Goal: Task Accomplishment & Management: Complete application form

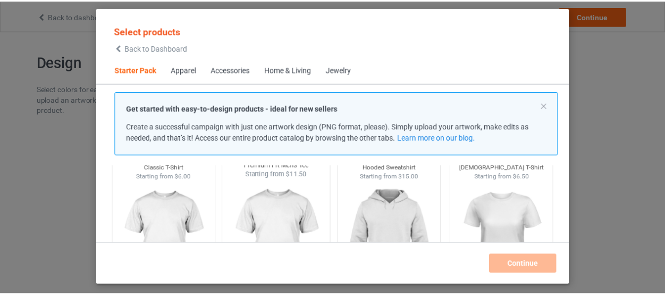
scroll to position [61, 0]
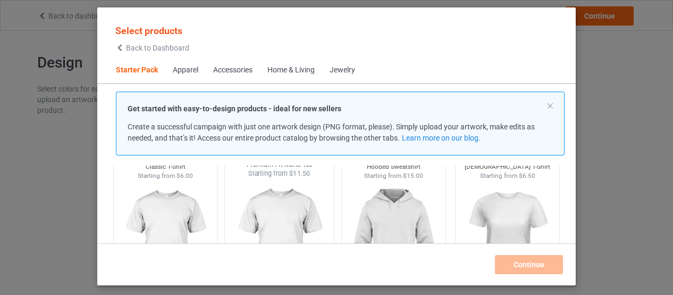
click at [290, 203] on img at bounding box center [280, 240] width 100 height 125
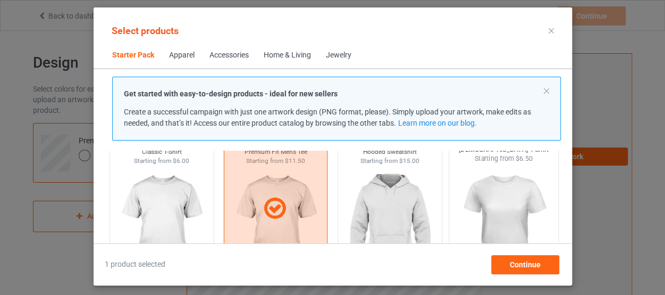
click at [487, 213] on img at bounding box center [504, 225] width 100 height 125
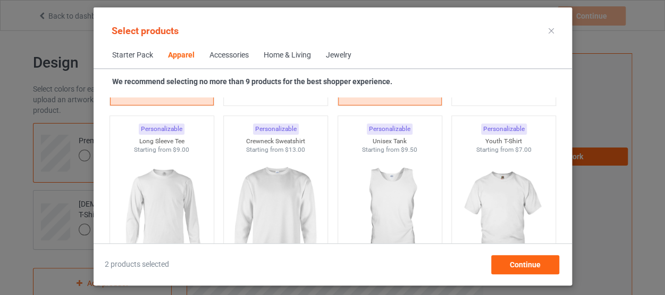
scroll to position [750, 0]
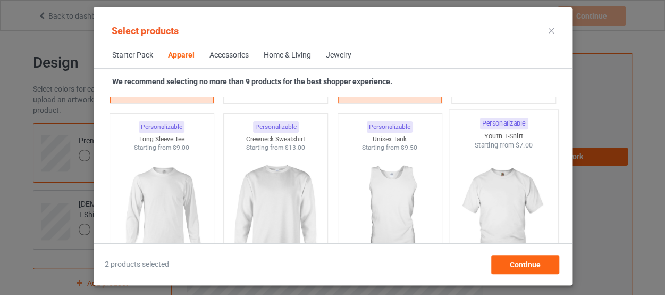
drag, startPoint x: 487, startPoint y: 213, endPoint x: 474, endPoint y: 217, distance: 13.6
click at [474, 217] on img at bounding box center [504, 212] width 100 height 125
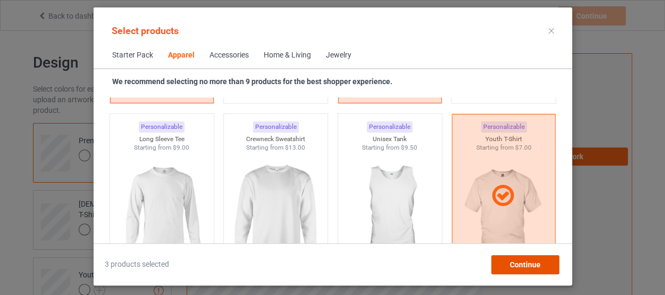
click at [515, 270] on div "Continue" at bounding box center [525, 264] width 68 height 19
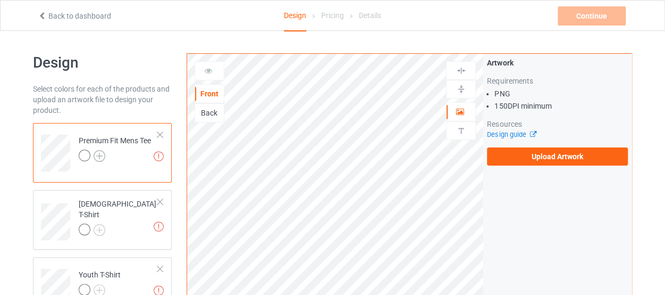
click at [97, 158] on img at bounding box center [100, 156] width 12 height 12
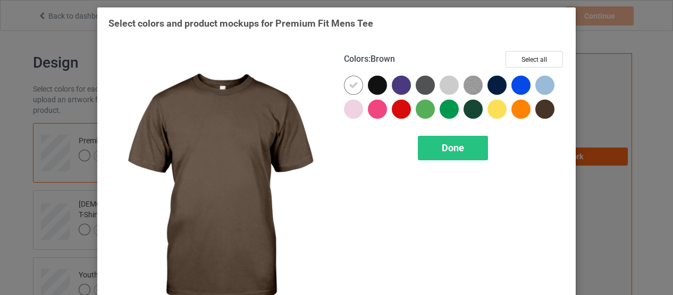
click at [537, 111] on div at bounding box center [544, 108] width 19 height 19
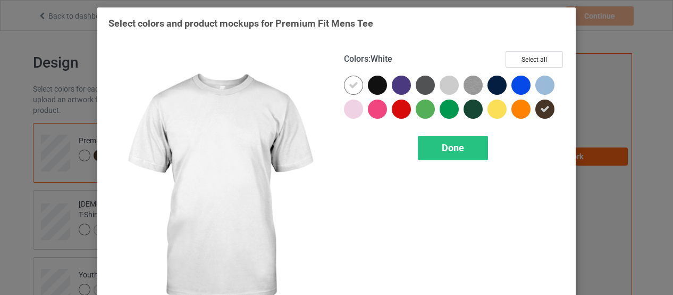
click at [354, 85] on icon at bounding box center [354, 85] width 10 height 10
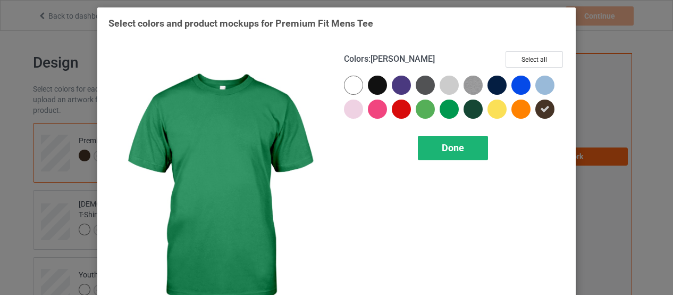
click at [451, 145] on span "Done" at bounding box center [453, 147] width 22 height 11
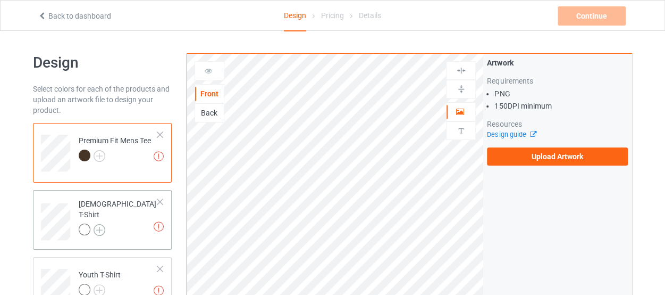
click at [97, 224] on img at bounding box center [100, 230] width 12 height 12
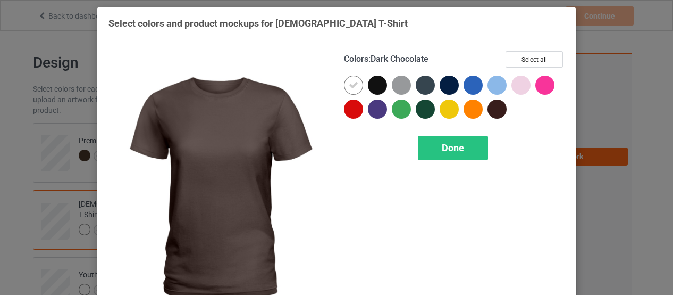
click at [495, 112] on div at bounding box center [497, 108] width 19 height 19
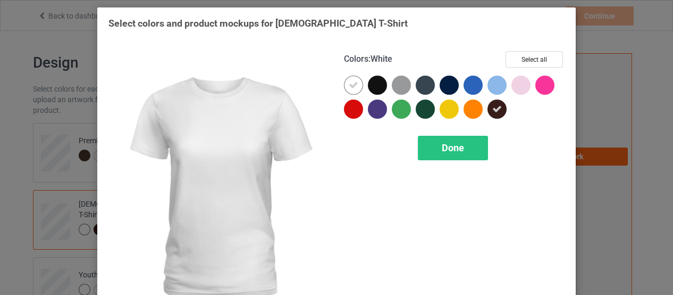
click at [349, 89] on icon at bounding box center [354, 85] width 10 height 10
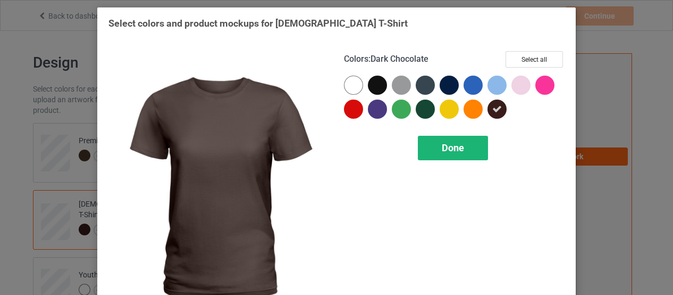
click at [447, 145] on span "Done" at bounding box center [453, 147] width 22 height 11
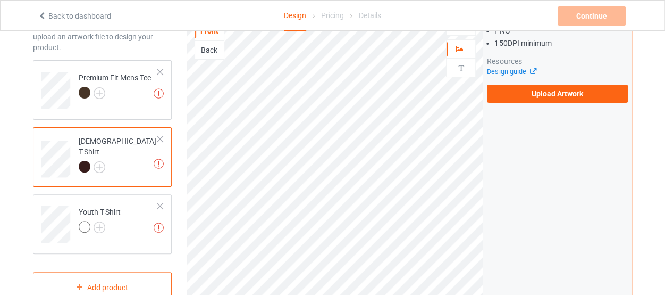
scroll to position [64, 0]
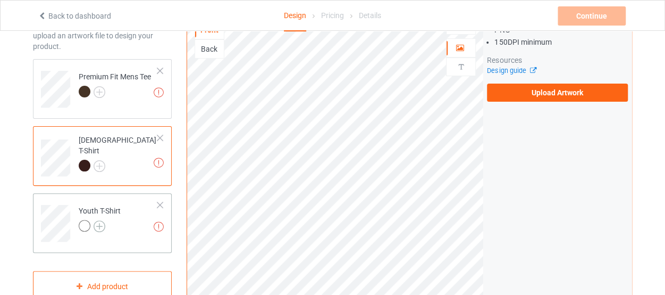
click at [101, 223] on img at bounding box center [100, 226] width 12 height 12
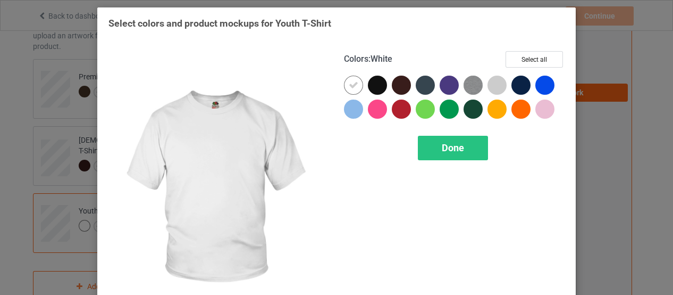
click at [349, 86] on icon at bounding box center [354, 85] width 10 height 10
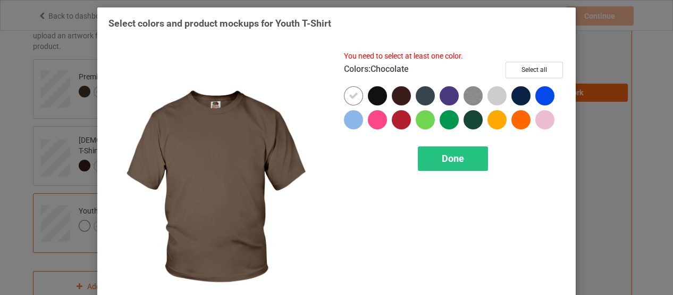
click at [392, 97] on div at bounding box center [401, 95] width 19 height 19
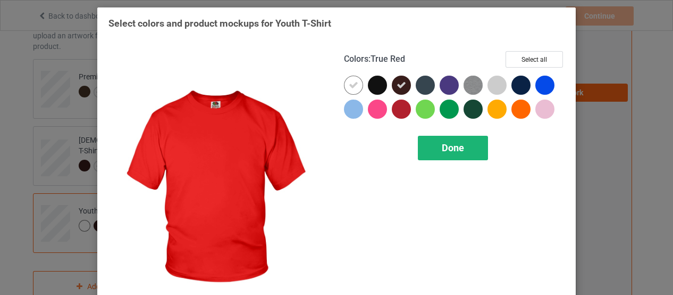
click at [434, 160] on div "Done" at bounding box center [453, 148] width 70 height 24
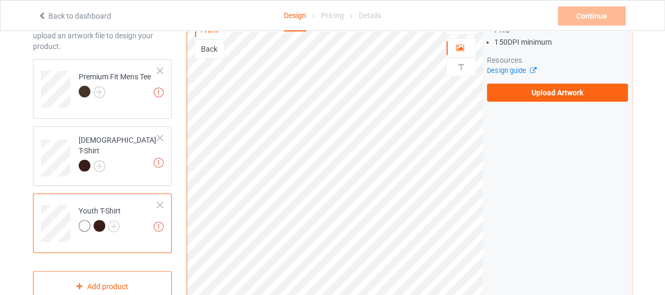
click at [86, 228] on div at bounding box center [85, 226] width 12 height 12
click at [114, 227] on img at bounding box center [114, 226] width 12 height 12
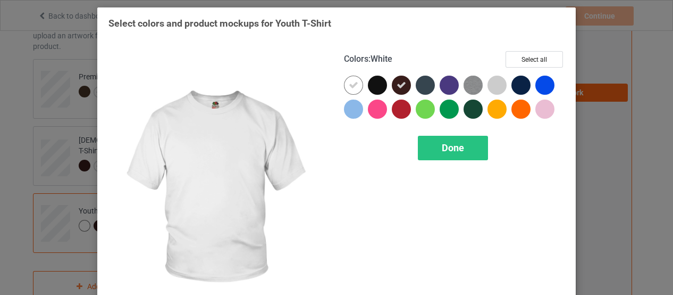
click at [353, 79] on div at bounding box center [353, 84] width 19 height 19
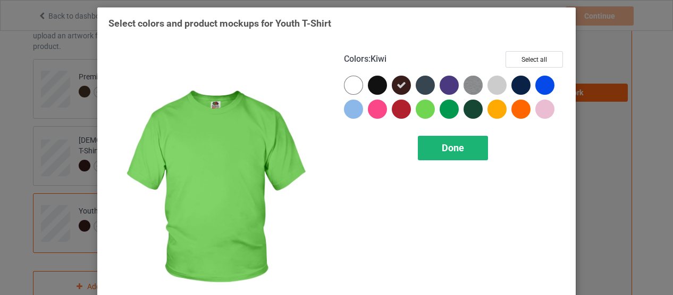
click at [454, 149] on span "Done" at bounding box center [453, 147] width 22 height 11
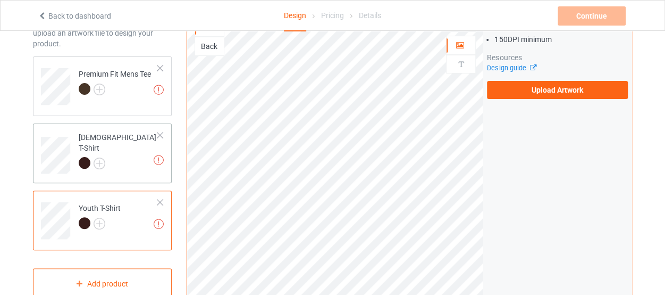
scroll to position [75, 0]
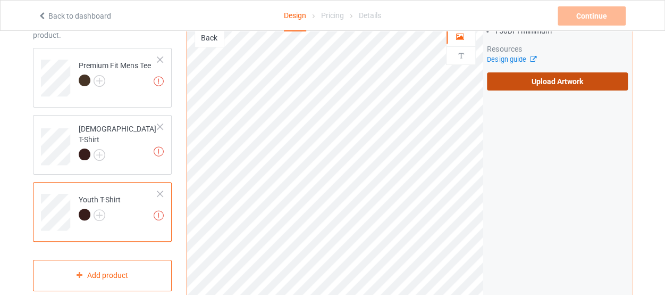
click at [557, 79] on label "Upload Artwork" at bounding box center [557, 81] width 141 height 18
click at [0, 0] on input "Upload Artwork" at bounding box center [0, 0] width 0 height 0
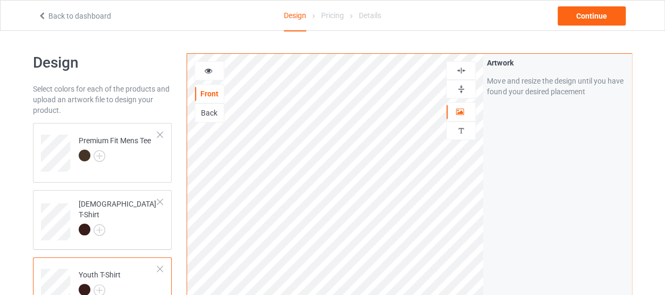
click at [465, 92] on img at bounding box center [461, 89] width 10 height 10
click at [462, 72] on img at bounding box center [461, 70] width 10 height 10
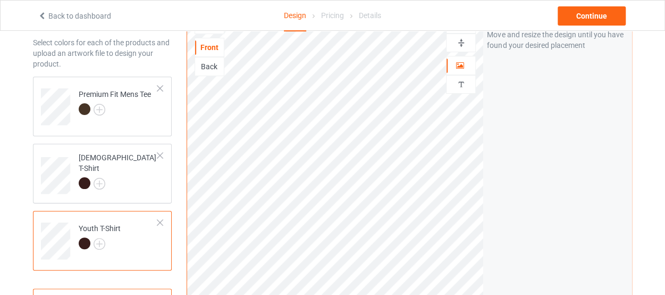
scroll to position [47, 0]
click at [135, 114] on div at bounding box center [115, 110] width 72 height 15
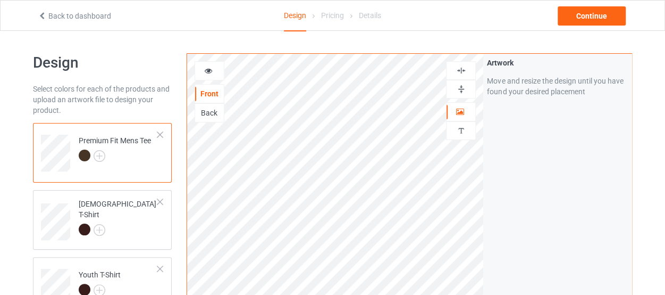
click at [212, 70] on icon at bounding box center [208, 68] width 9 height 7
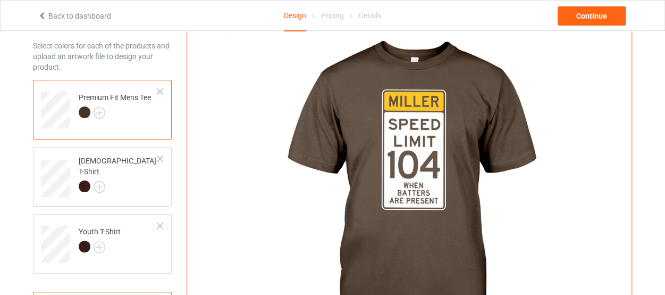
scroll to position [45, 0]
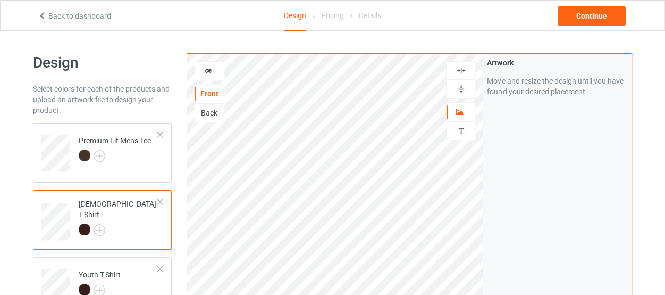
click at [215, 71] on div at bounding box center [209, 70] width 29 height 11
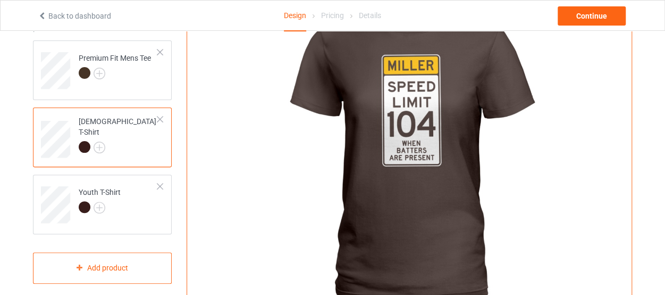
scroll to position [83, 0]
click at [86, 206] on div at bounding box center [85, 206] width 12 height 12
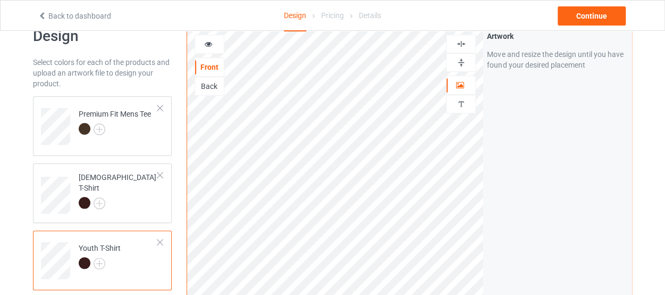
scroll to position [24, 0]
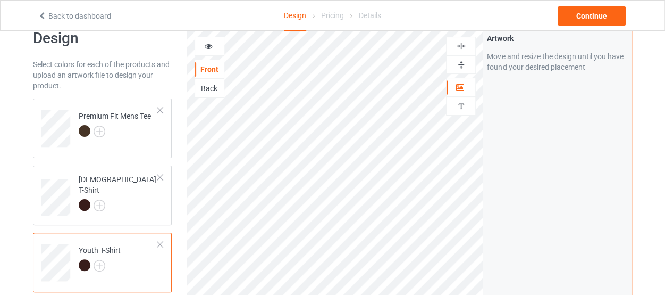
click at [208, 47] on icon at bounding box center [208, 44] width 9 height 7
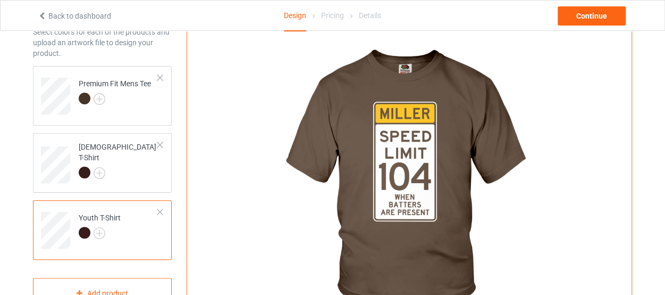
scroll to position [55, 0]
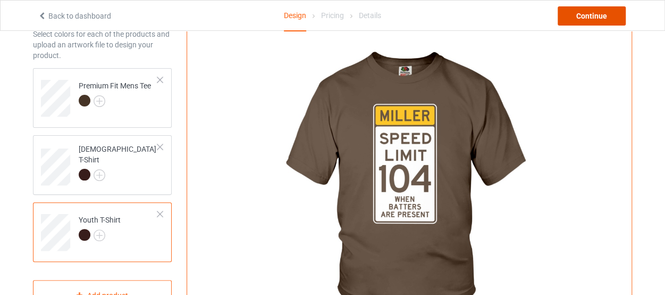
click at [588, 12] on div "Continue" at bounding box center [592, 15] width 68 height 19
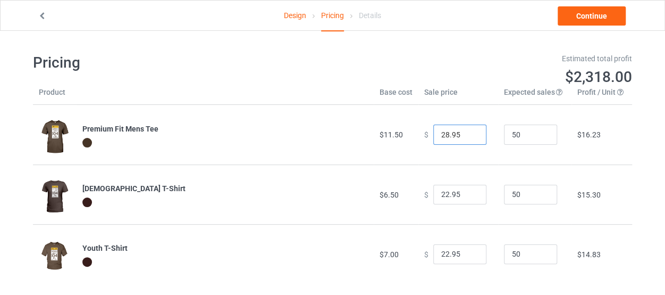
drag, startPoint x: 454, startPoint y: 134, endPoint x: 437, endPoint y: 136, distance: 17.1
click at [437, 136] on input "28.95" at bounding box center [459, 134] width 53 height 20
type input "20.69"
drag, startPoint x: 455, startPoint y: 195, endPoint x: 430, endPoint y: 203, distance: 26.7
click at [433, 203] on input "22.95" at bounding box center [459, 194] width 53 height 20
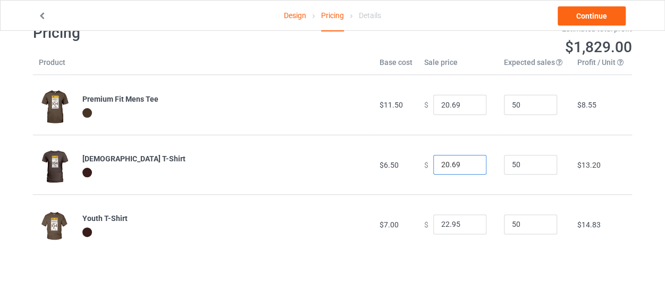
scroll to position [31, 0]
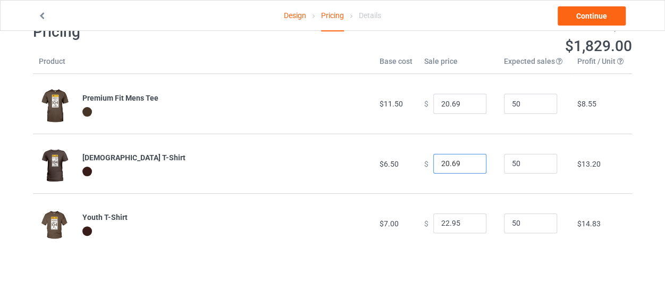
type input "20.69"
click at [440, 226] on input "22.95" at bounding box center [459, 223] width 53 height 20
type input "15.69"
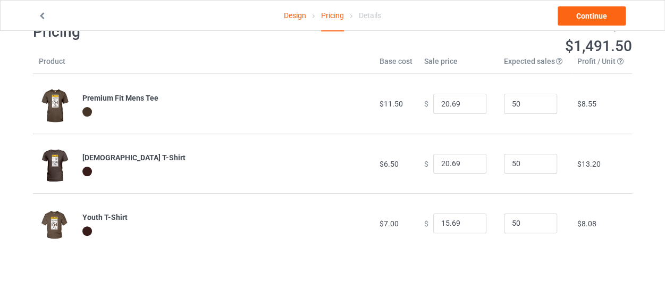
click at [430, 240] on td "$ 15.69" at bounding box center [458, 223] width 80 height 60
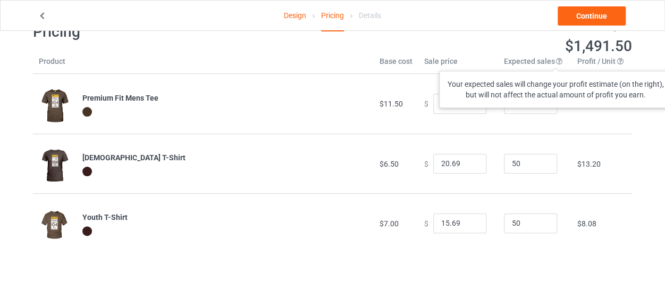
click at [556, 60] on icon at bounding box center [559, 59] width 9 height 7
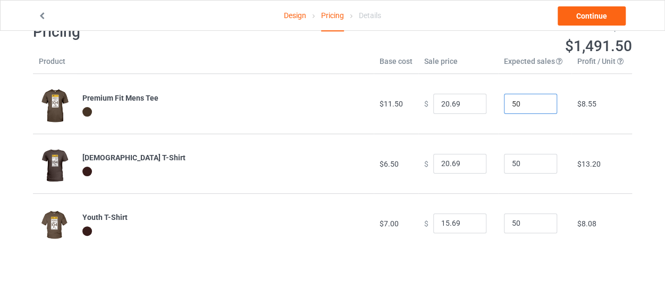
drag, startPoint x: 522, startPoint y: 105, endPoint x: 481, endPoint y: 119, distance: 43.4
click at [481, 119] on tr "Premium Fit Mens Tee $11.50 $ 20.69 50 $8.55" at bounding box center [332, 104] width 599 height 60
type input "10"
drag, startPoint x: 517, startPoint y: 166, endPoint x: 498, endPoint y: 165, distance: 19.2
click at [504, 165] on input "50" at bounding box center [530, 164] width 53 height 20
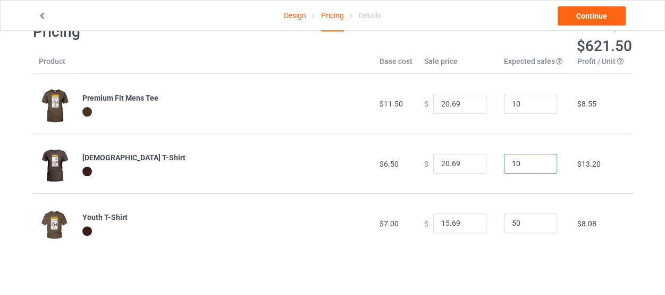
type input "10"
drag, startPoint x: 518, startPoint y: 225, endPoint x: 497, endPoint y: 222, distance: 20.9
click at [504, 222] on input "50" at bounding box center [530, 223] width 53 height 20
type input "10"
click at [564, 13] on link "Continue" at bounding box center [592, 15] width 68 height 19
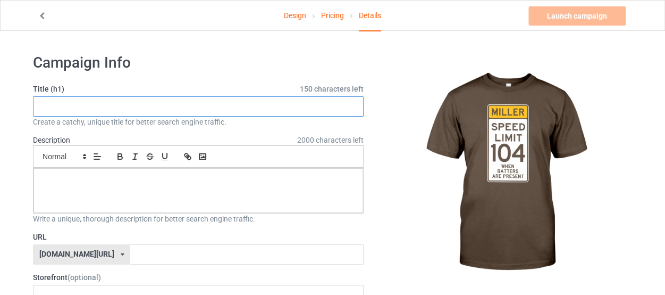
click at [132, 114] on input "text" at bounding box center [198, 106] width 331 height 20
type input "Miller Speed Limit"
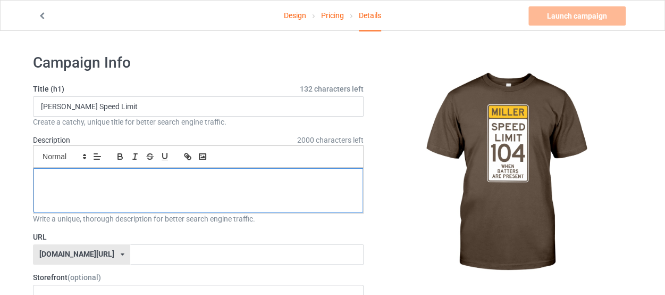
click at [110, 177] on p at bounding box center [198, 180] width 313 height 10
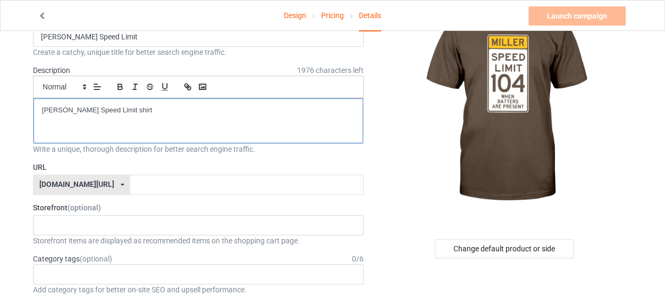
scroll to position [71, 0]
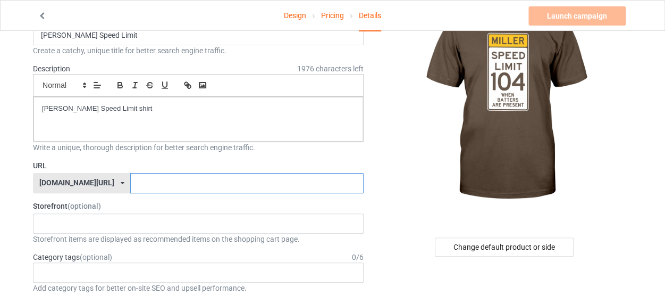
click at [130, 180] on input "text" at bounding box center [246, 183] width 233 height 20
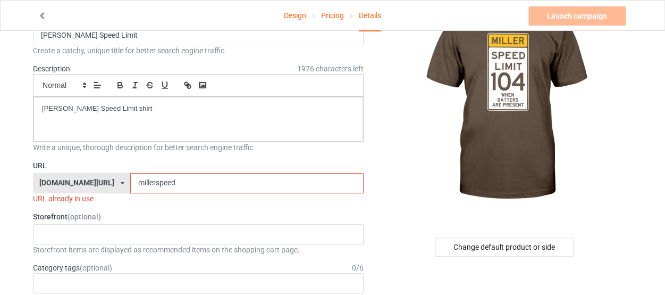
drag, startPoint x: 125, startPoint y: 183, endPoint x: 162, endPoint y: 181, distance: 36.2
click at [162, 181] on input "millerspeed" at bounding box center [246, 183] width 233 height 20
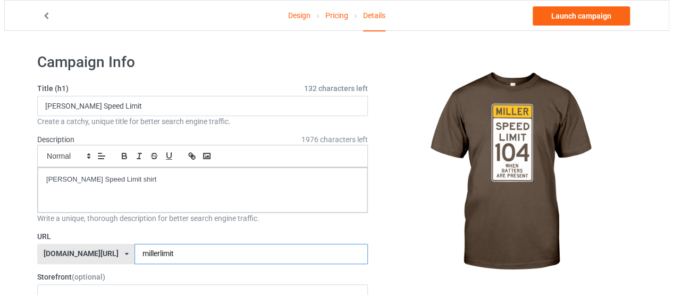
scroll to position [0, 0]
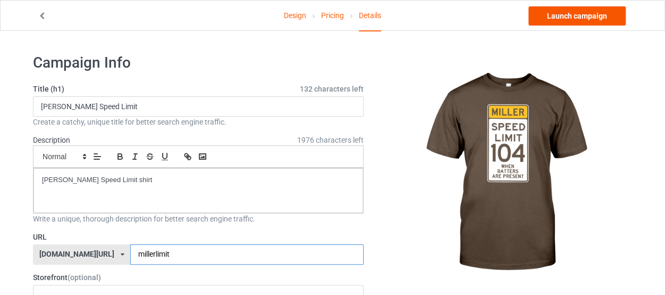
type input "millerlimit"
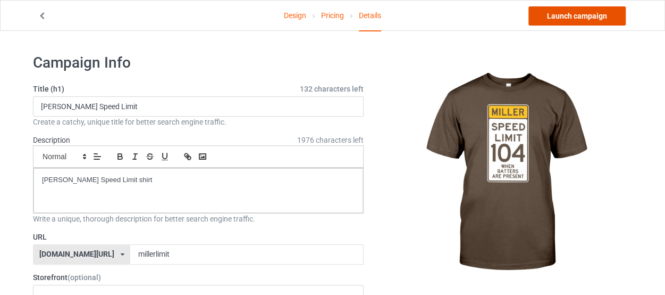
click at [543, 18] on link "Launch campaign" at bounding box center [576, 15] width 97 height 19
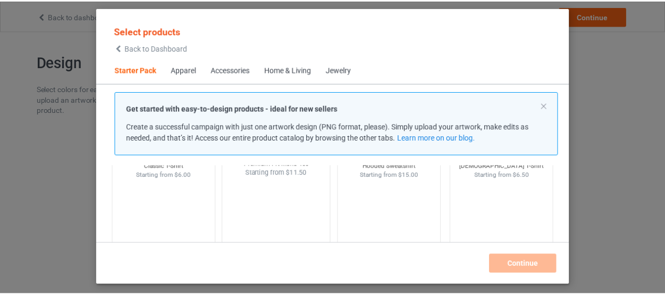
scroll to position [64, 0]
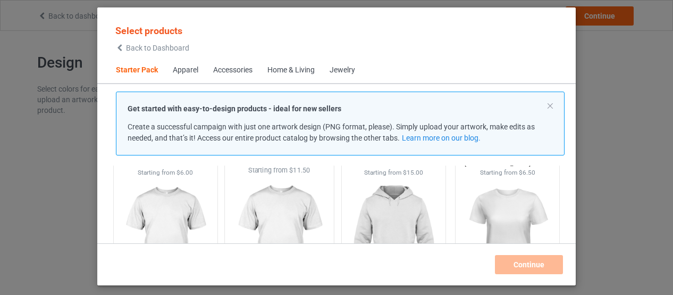
click at [276, 199] on img at bounding box center [280, 237] width 100 height 125
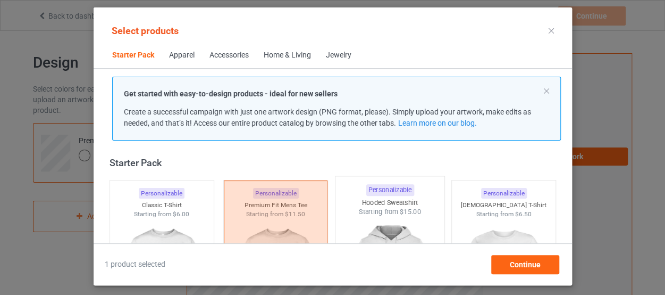
scroll to position [52, 0]
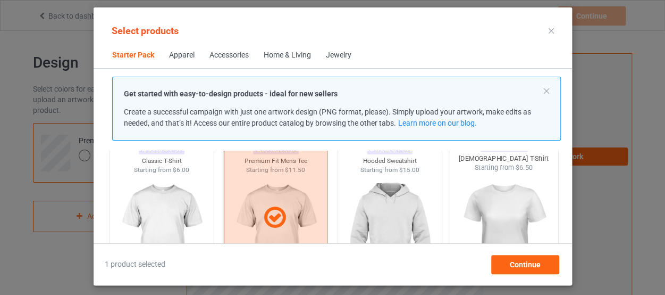
click at [513, 214] on img at bounding box center [504, 234] width 100 height 125
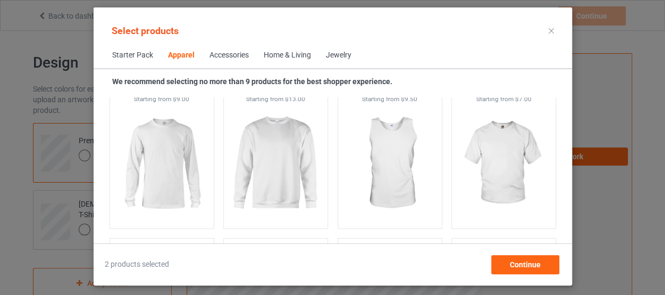
scroll to position [799, 0]
click at [509, 150] on img at bounding box center [504, 163] width 100 height 125
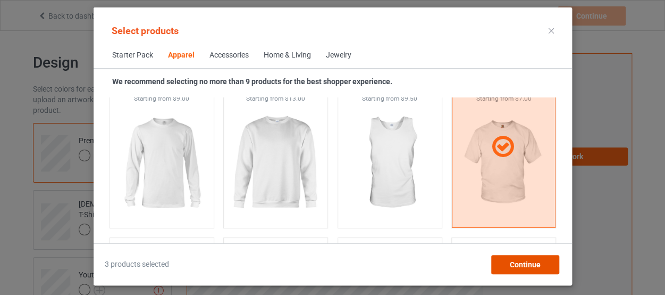
click at [526, 272] on div "Continue" at bounding box center [525, 264] width 68 height 19
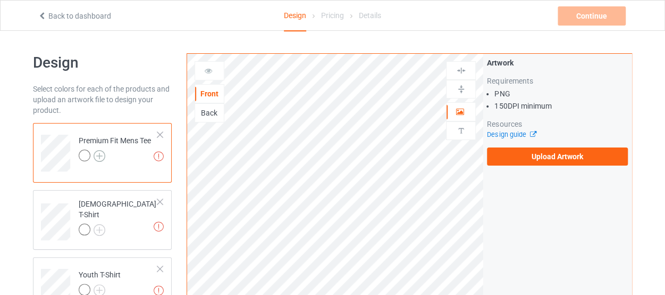
click at [98, 160] on img at bounding box center [100, 156] width 12 height 12
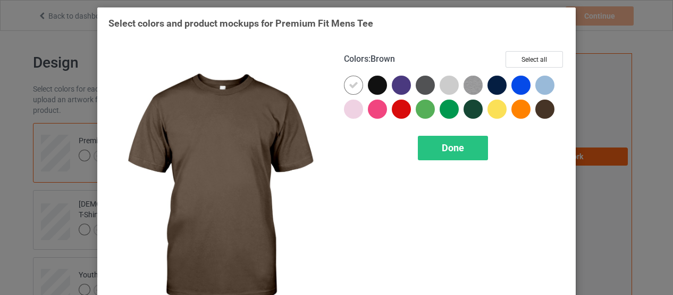
click at [547, 107] on div at bounding box center [544, 108] width 19 height 19
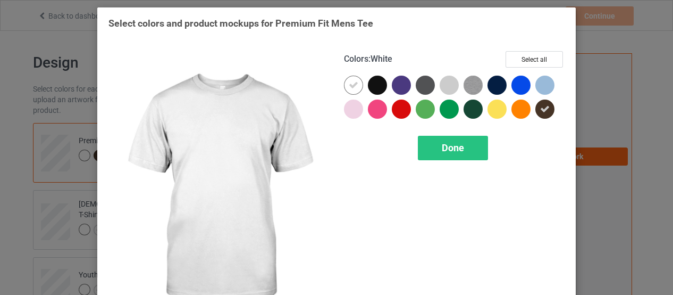
click at [349, 84] on icon at bounding box center [354, 85] width 10 height 10
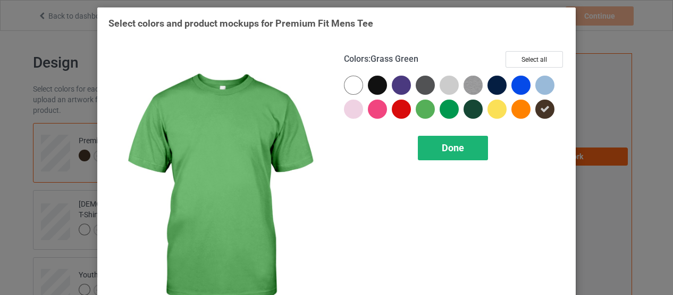
click at [437, 149] on div "Done" at bounding box center [453, 148] width 70 height 24
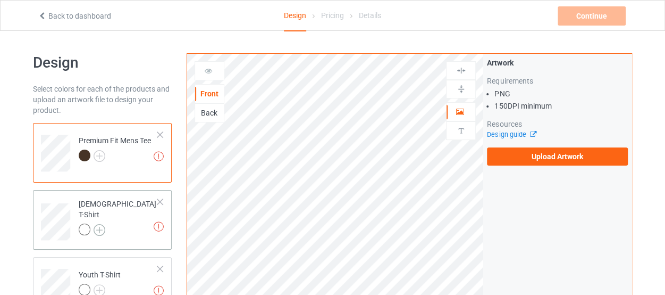
click at [101, 224] on img at bounding box center [100, 230] width 12 height 12
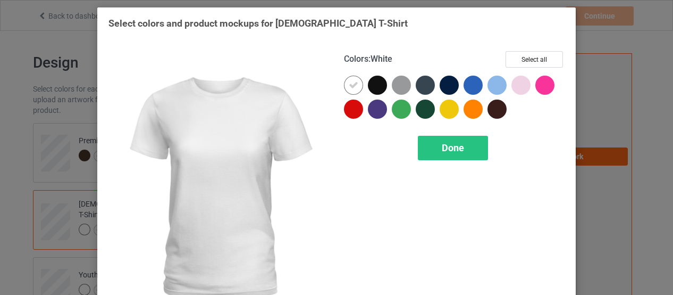
click at [349, 79] on div at bounding box center [353, 84] width 19 height 19
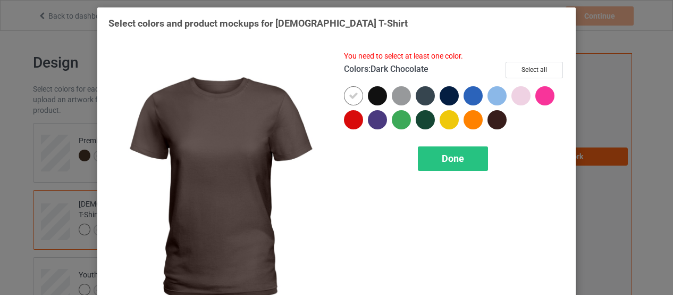
click at [498, 119] on div at bounding box center [497, 119] width 19 height 19
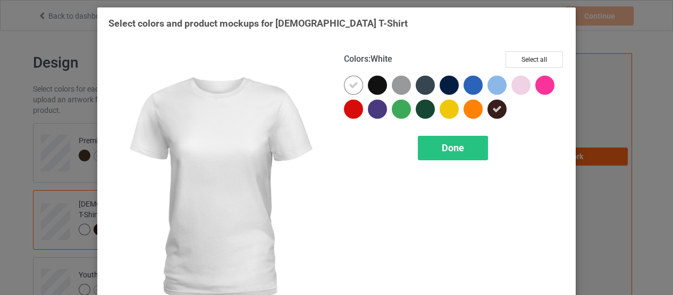
click at [349, 90] on div at bounding box center [353, 84] width 19 height 19
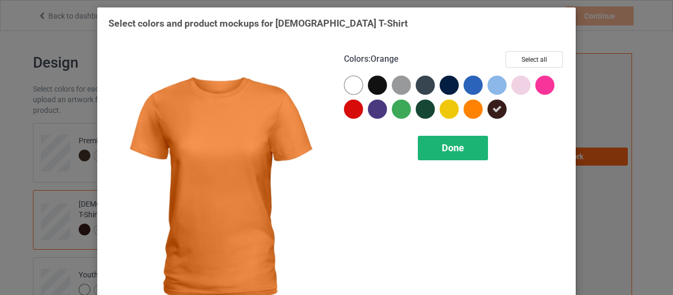
click at [451, 142] on span "Done" at bounding box center [453, 147] width 22 height 11
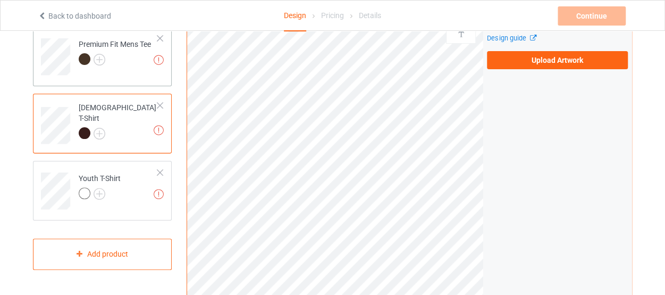
scroll to position [102, 0]
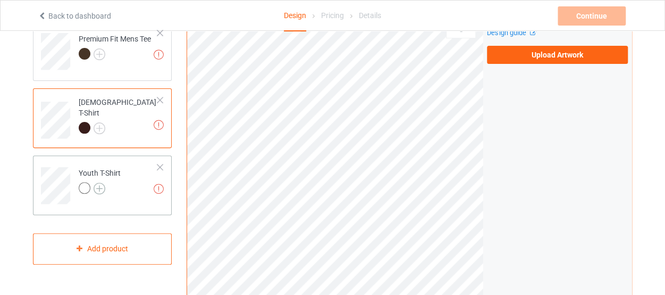
click at [96, 189] on img at bounding box center [100, 188] width 12 height 12
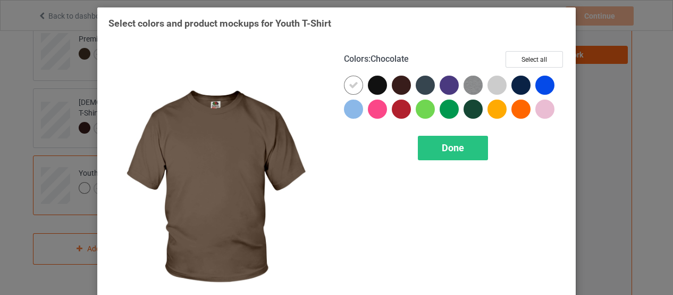
click at [398, 87] on div at bounding box center [401, 84] width 19 height 19
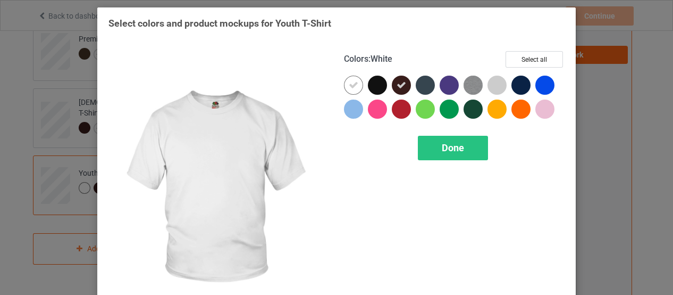
click at [353, 88] on icon at bounding box center [354, 85] width 10 height 10
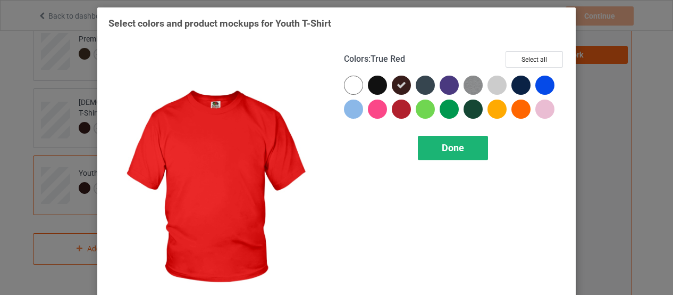
click at [442, 142] on span "Done" at bounding box center [453, 147] width 22 height 11
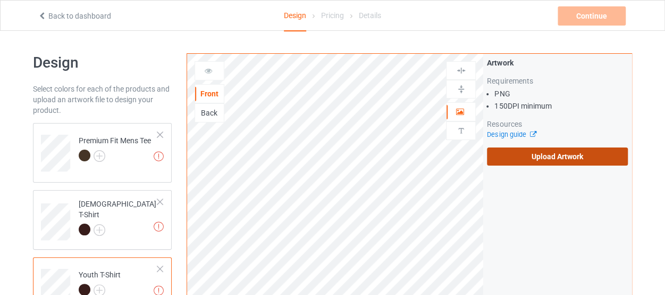
click at [525, 154] on label "Upload Artwork" at bounding box center [557, 156] width 141 height 18
click at [0, 0] on input "Upload Artwork" at bounding box center [0, 0] width 0 height 0
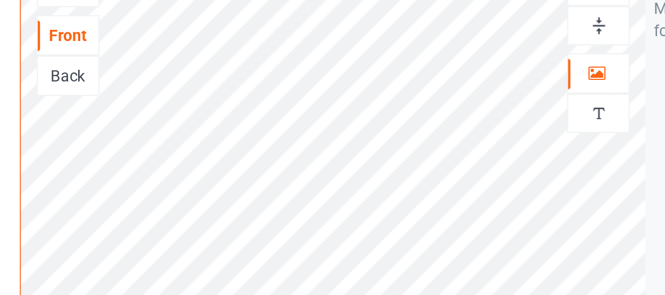
scroll to position [22, 0]
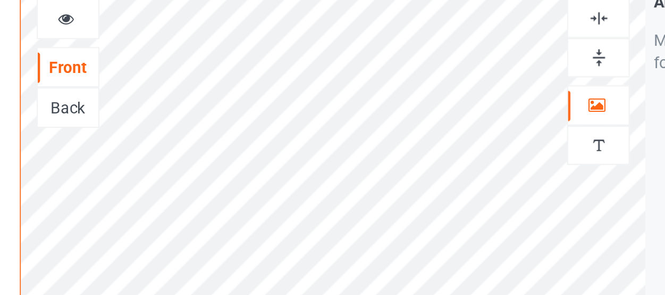
click at [215, 51] on div at bounding box center [209, 48] width 29 height 11
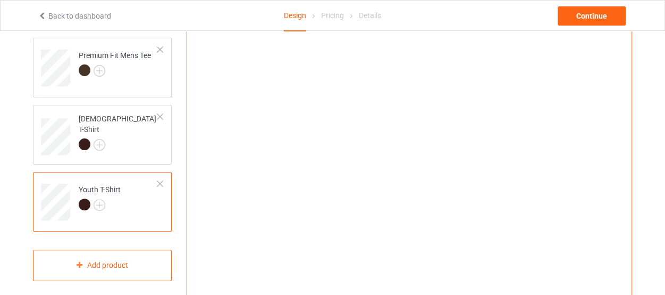
scroll to position [85, 0]
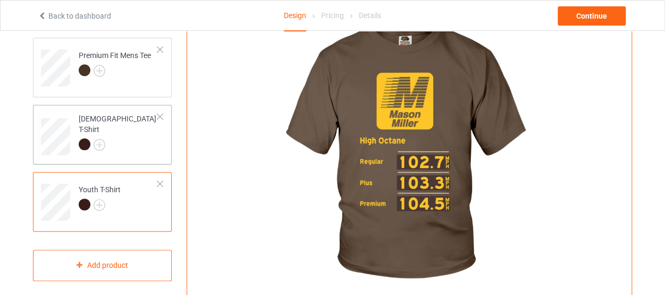
click at [132, 149] on td "[DEMOGRAPHIC_DATA] T-Shirt" at bounding box center [118, 132] width 91 height 47
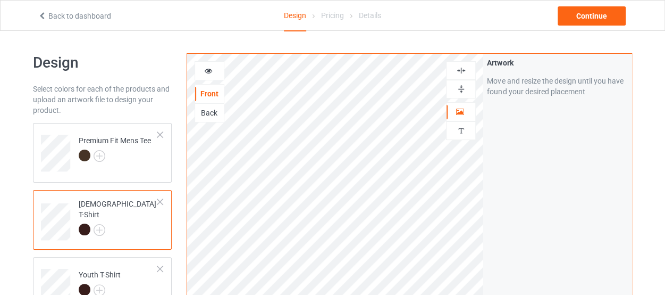
click at [208, 73] on icon at bounding box center [208, 68] width 9 height 7
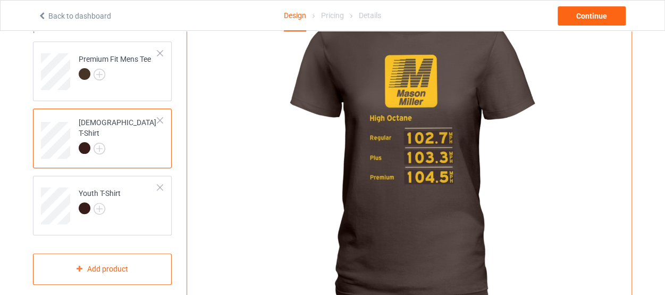
scroll to position [82, 0]
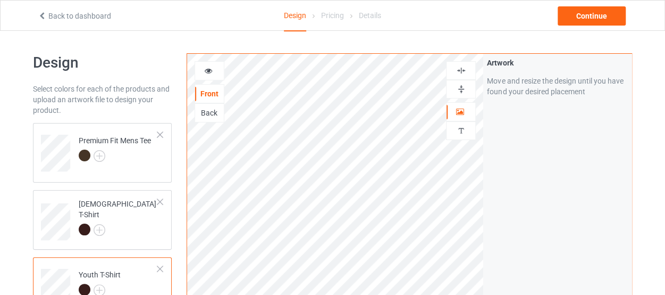
click at [206, 73] on icon at bounding box center [208, 68] width 9 height 7
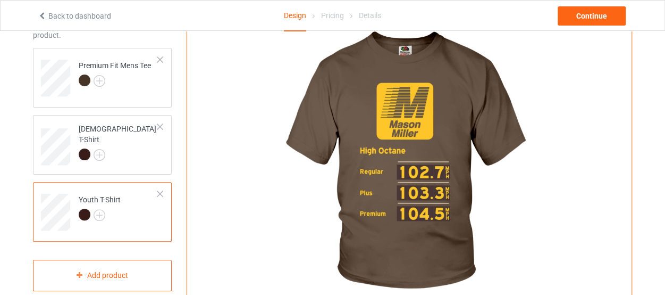
scroll to position [75, 0]
click at [147, 82] on div at bounding box center [115, 81] width 72 height 15
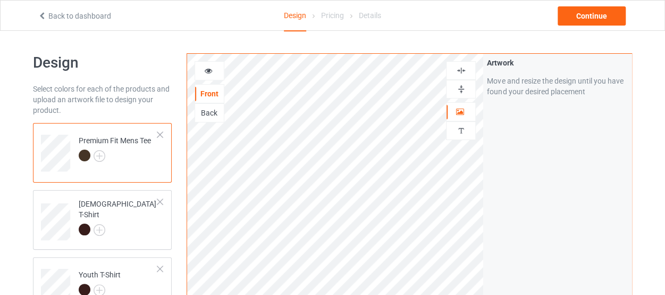
click at [205, 73] on icon at bounding box center [208, 68] width 9 height 7
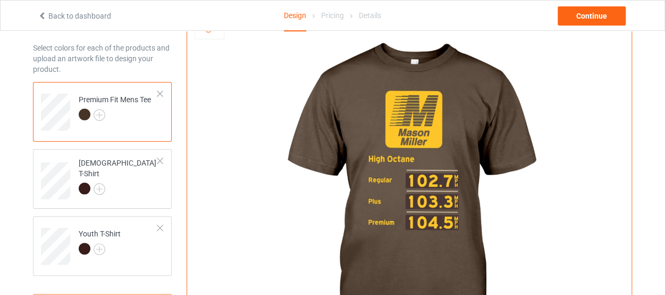
scroll to position [40, 0]
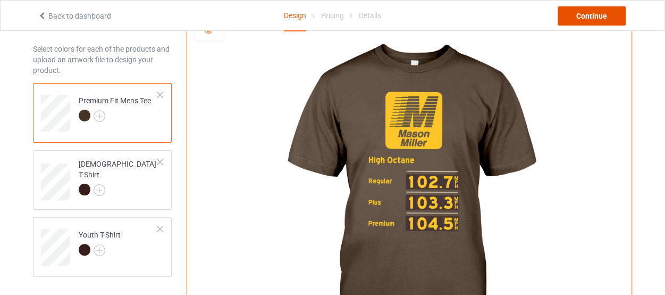
click at [599, 13] on div "Continue" at bounding box center [592, 15] width 68 height 19
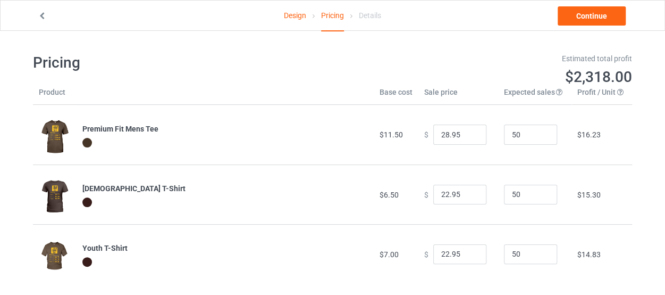
click at [397, 135] on td "$11.50" at bounding box center [396, 135] width 45 height 60
click at [443, 135] on input "28.95" at bounding box center [459, 134] width 53 height 20
type input "20.69"
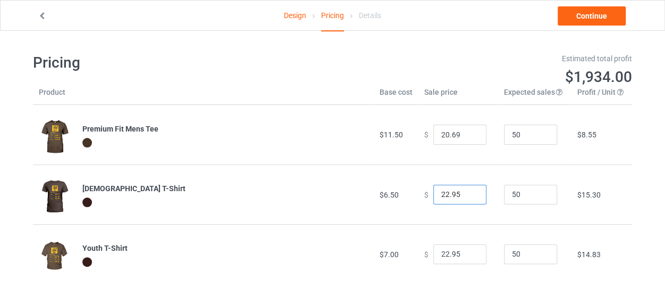
drag, startPoint x: 438, startPoint y: 193, endPoint x: 472, endPoint y: 195, distance: 34.1
click at [472, 195] on input "22.95" at bounding box center [459, 194] width 53 height 20
type input "20.69"
click at [438, 251] on input "22.95" at bounding box center [459, 254] width 53 height 20
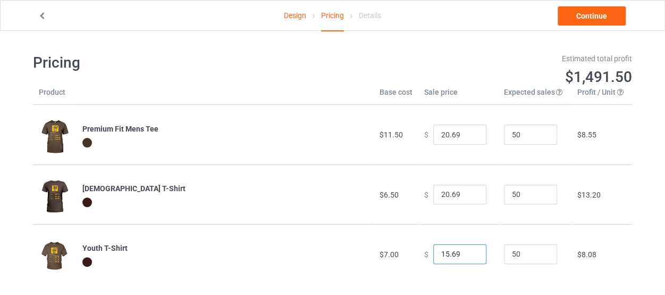
type input "15.69"
drag, startPoint x: 524, startPoint y: 133, endPoint x: 486, endPoint y: 128, distance: 38.1
click at [486, 128] on tr "Premium Fit Mens Tee $11.50 $ 20.69 50 $8.55" at bounding box center [332, 135] width 599 height 60
type input "10"
drag, startPoint x: 514, startPoint y: 196, endPoint x: 502, endPoint y: 199, distance: 11.5
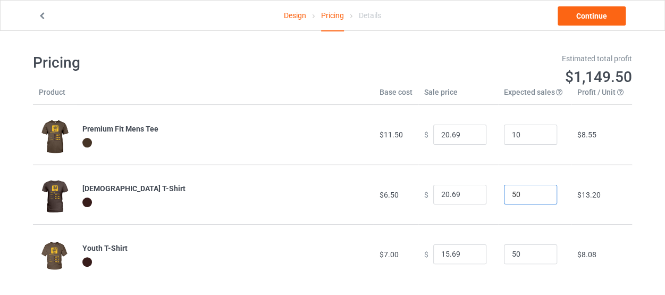
click at [504, 199] on input "50" at bounding box center [530, 194] width 53 height 20
type input "10"
drag, startPoint x: 517, startPoint y: 249, endPoint x: 503, endPoint y: 254, distance: 14.6
click at [504, 254] on input "50" at bounding box center [530, 254] width 53 height 20
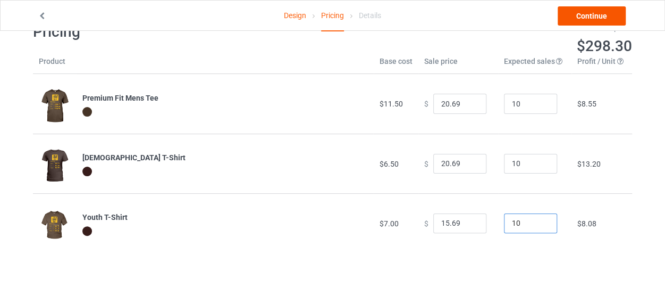
type input "10"
click at [593, 22] on link "Continue" at bounding box center [592, 15] width 68 height 19
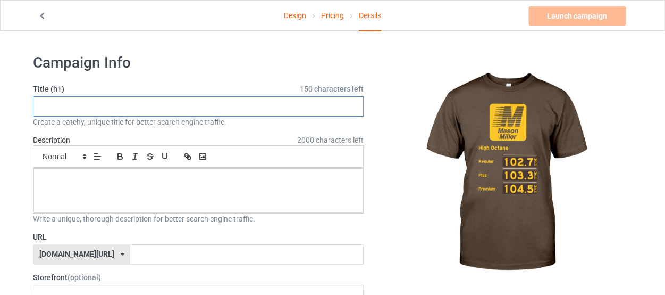
click at [142, 102] on input "text" at bounding box center [198, 106] width 331 height 20
type input "[PERSON_NAME] High Octane"
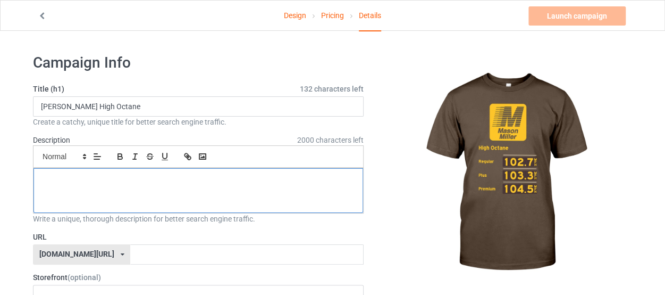
click at [106, 186] on div at bounding box center [198, 190] width 330 height 45
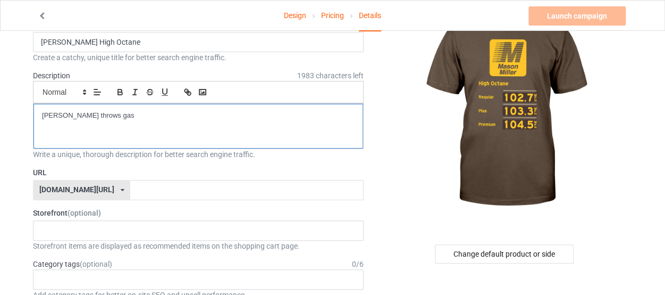
scroll to position [65, 0]
click at [90, 230] on div "[PERSON_NAME]'s t-shirts M's t-shirts 61c3c8228d5936002a88e860 61c39ccd38f18f00…" at bounding box center [198, 230] width 331 height 20
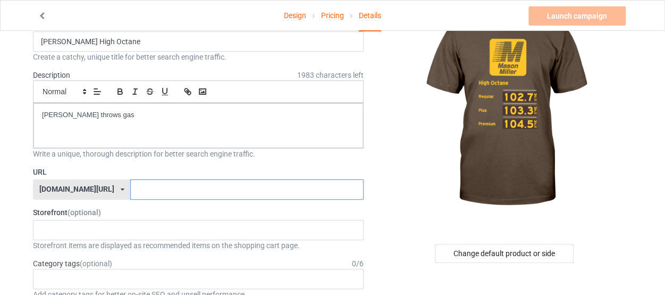
click at [130, 194] on input "text" at bounding box center [246, 189] width 233 height 20
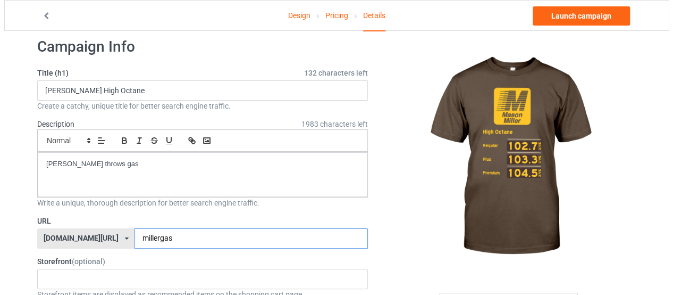
scroll to position [0, 0]
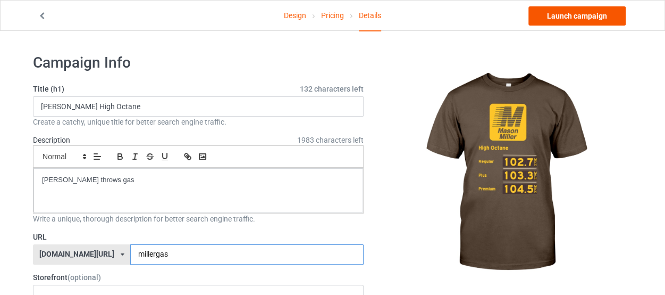
type input "millergas"
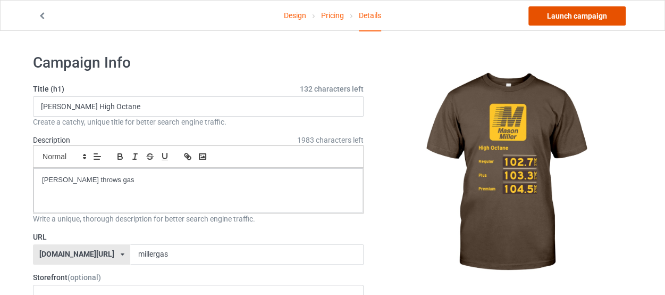
click at [575, 18] on link "Launch campaign" at bounding box center [576, 15] width 97 height 19
